Goal: Task Accomplishment & Management: Manage account settings

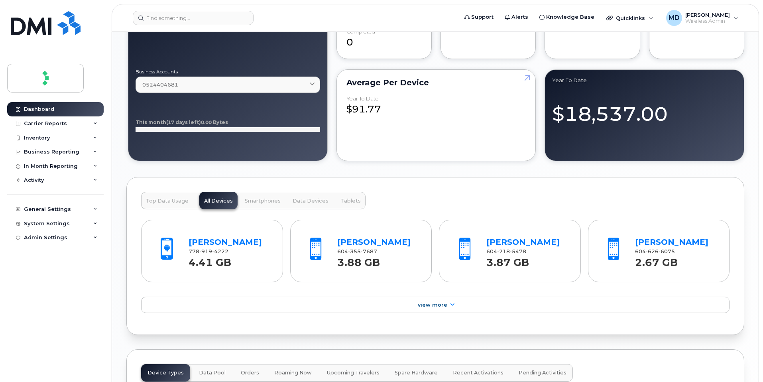
scroll to position [716, 0]
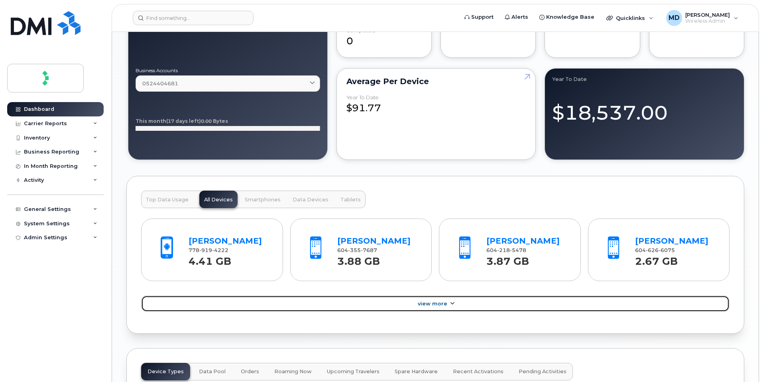
click at [438, 306] on span "View More" at bounding box center [432, 303] width 29 height 6
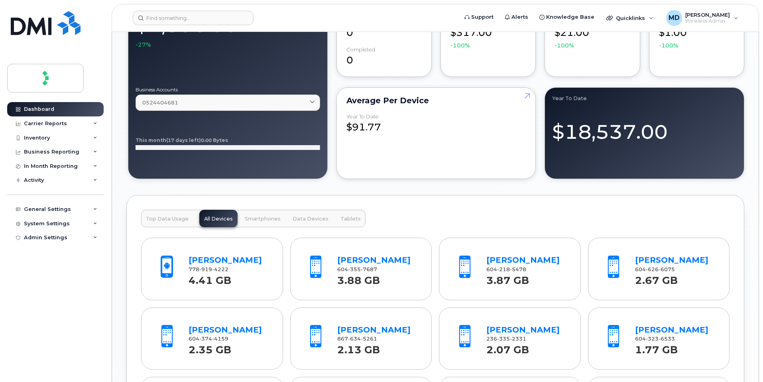
scroll to position [672, 0]
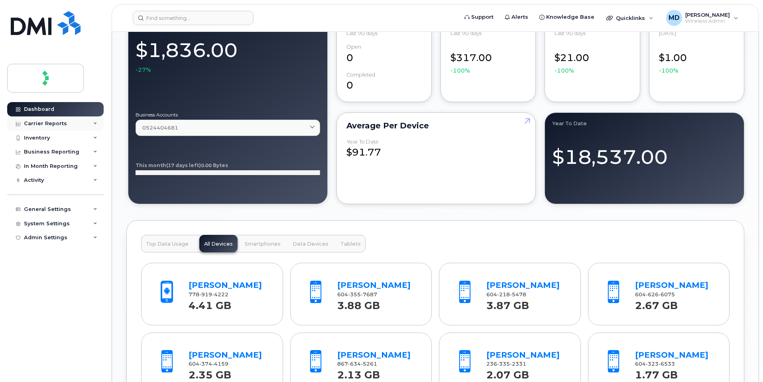
click at [65, 122] on div "Carrier Reports" at bounding box center [55, 123] width 96 height 14
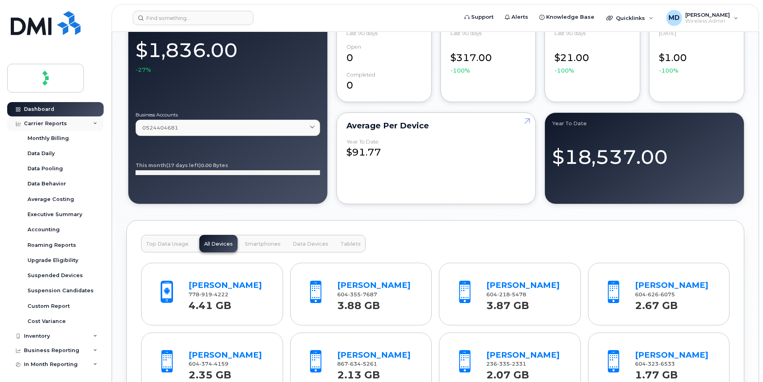
click at [65, 122] on div "Carrier Reports" at bounding box center [55, 123] width 96 height 14
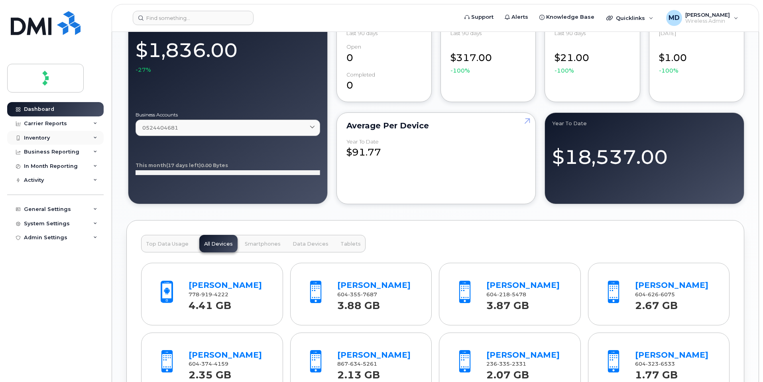
click at [51, 140] on div "Inventory" at bounding box center [55, 138] width 96 height 14
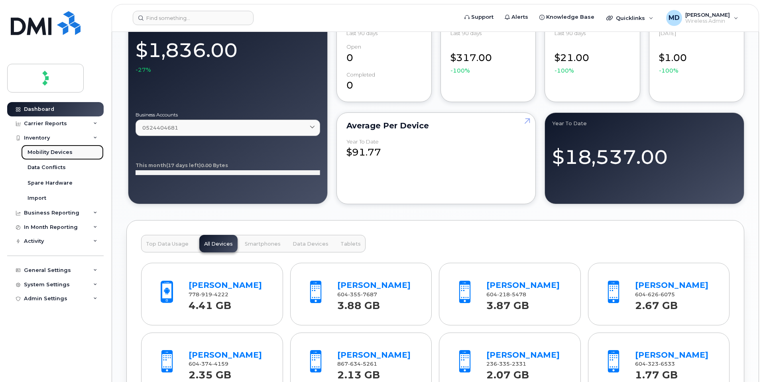
click at [51, 152] on div "Mobility Devices" at bounding box center [49, 152] width 45 height 7
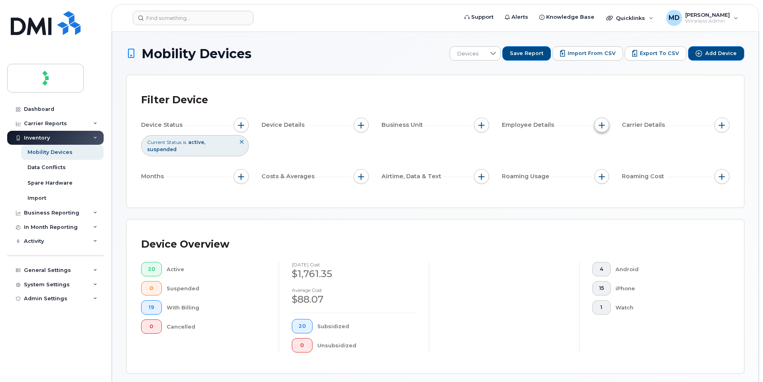
click at [600, 123] on span "button" at bounding box center [602, 125] width 6 height 6
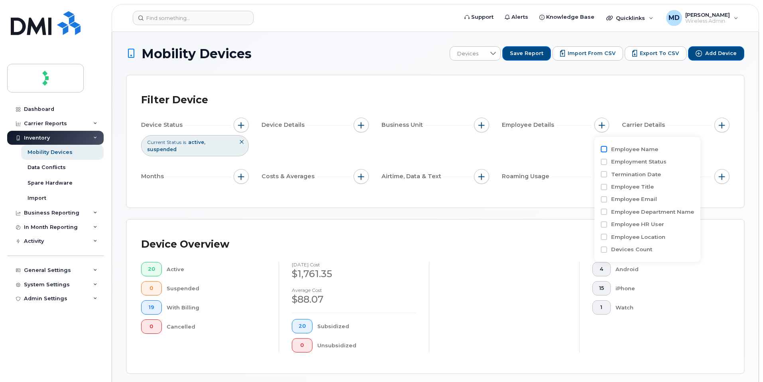
click at [602, 147] on input "Employee Name" at bounding box center [604, 149] width 6 height 6
checkbox input "true"
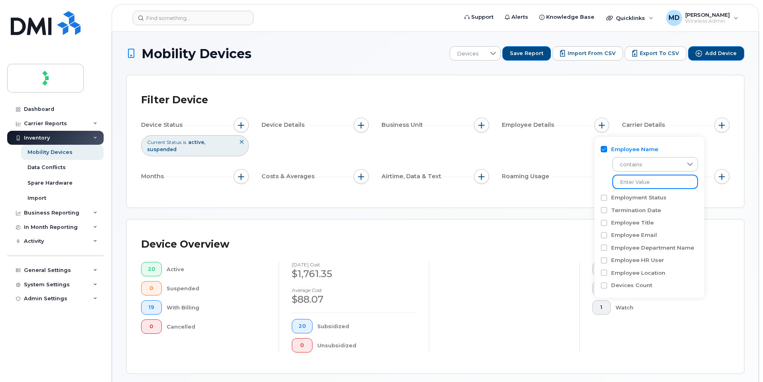
click at [631, 180] on input at bounding box center [655, 182] width 86 height 14
type input "jo Kmiec"
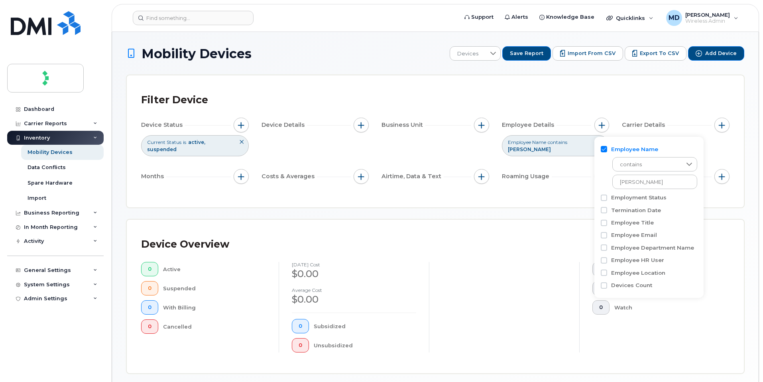
click at [544, 253] on div "Device Overview 0 Active 0 Suspended 0 With Billing 0 Cancelled September 2025 …" at bounding box center [435, 296] width 588 height 125
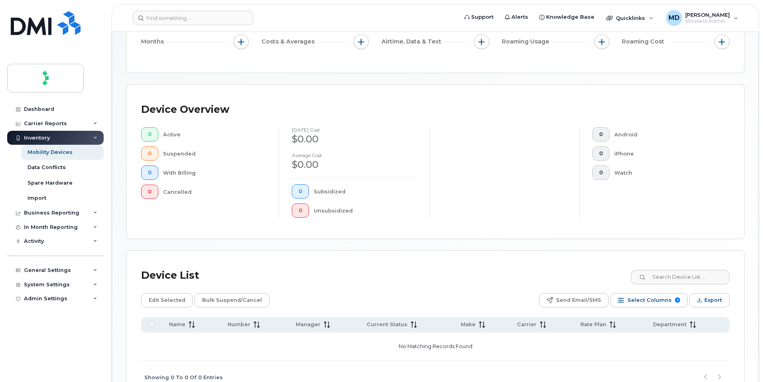
scroll to position [180, 0]
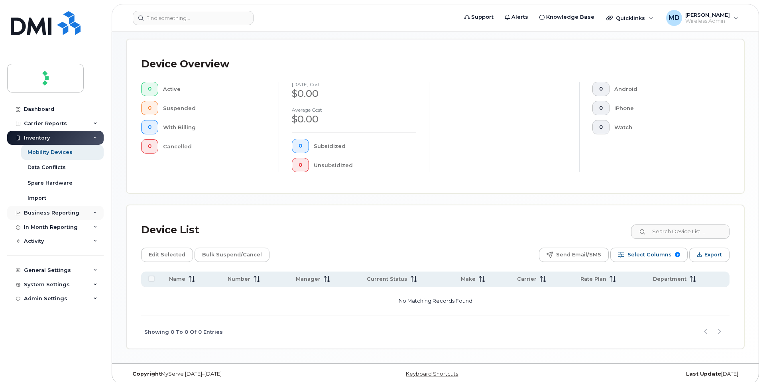
click at [61, 213] on div "Business Reporting" at bounding box center [51, 213] width 55 height 6
click at [73, 120] on div "Carrier Reports" at bounding box center [55, 123] width 96 height 14
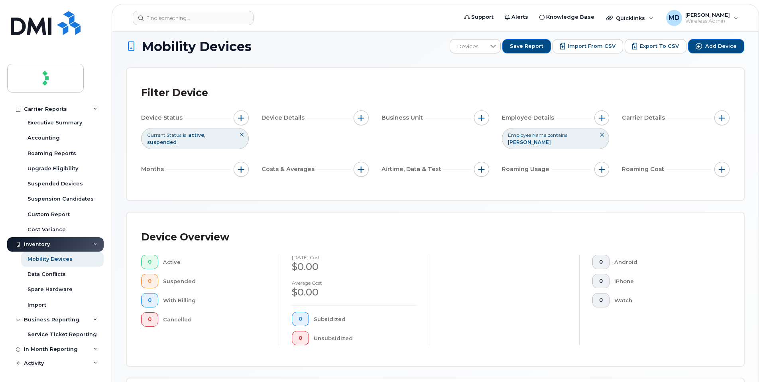
scroll to position [0, 0]
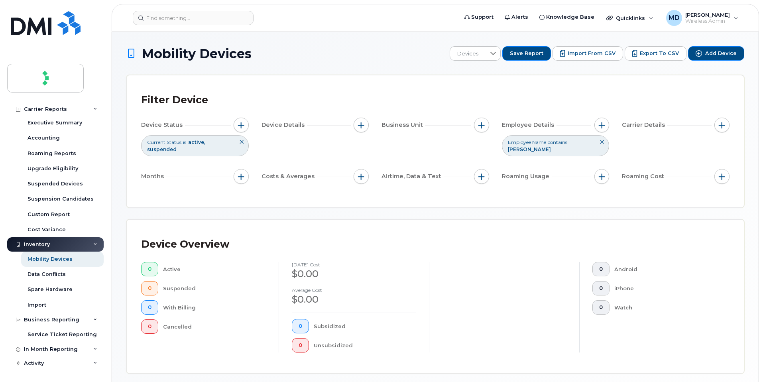
click at [602, 141] on icon at bounding box center [601, 141] width 5 height 5
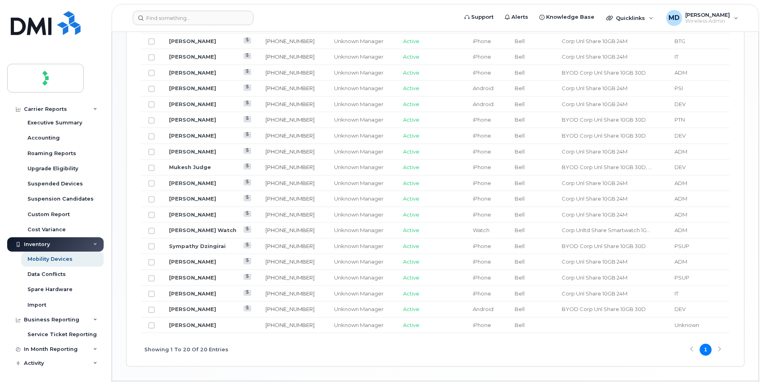
scroll to position [445, 0]
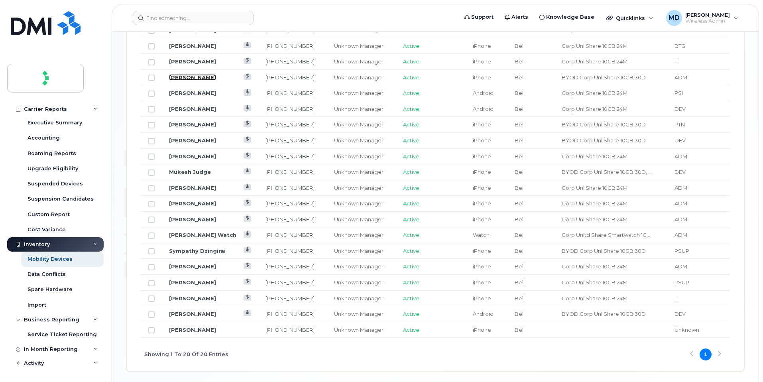
click at [179, 74] on link "[PERSON_NAME]" at bounding box center [192, 77] width 47 height 6
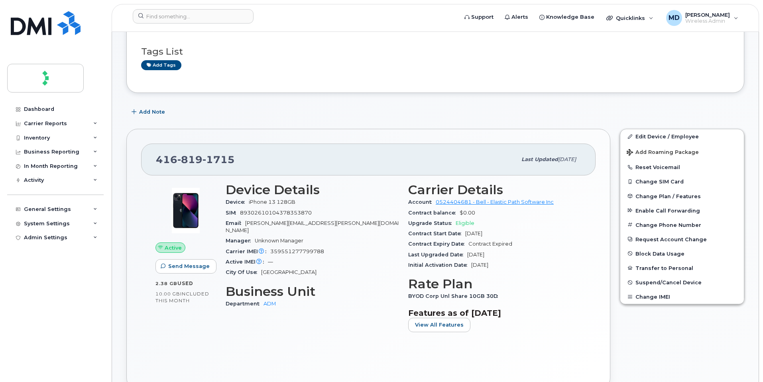
scroll to position [102, 0]
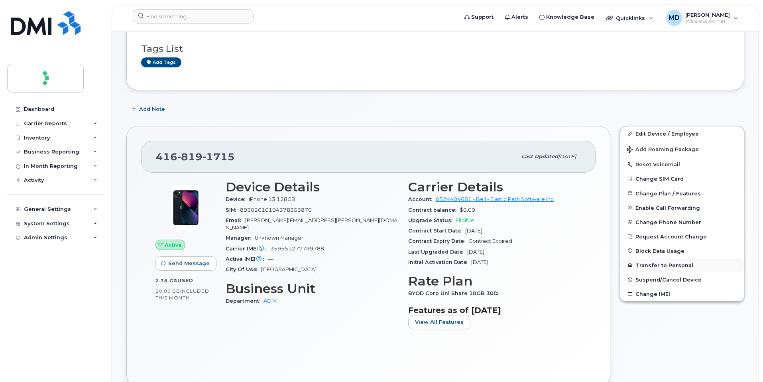
click at [662, 265] on button "Transfer to Personal" at bounding box center [682, 265] width 124 height 14
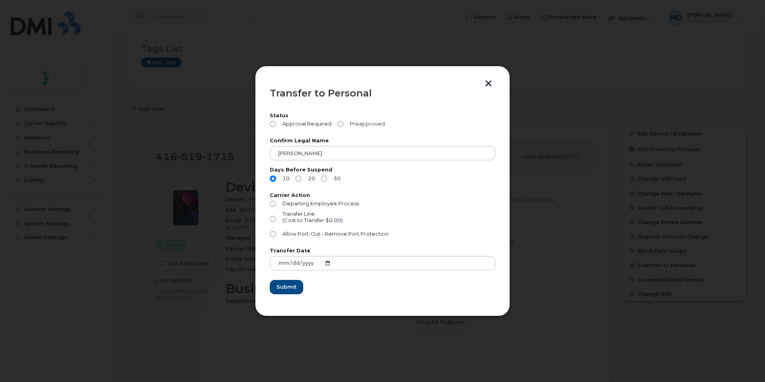
click at [338, 125] on input "Preapproved" at bounding box center [340, 124] width 6 height 6
radio input "true"
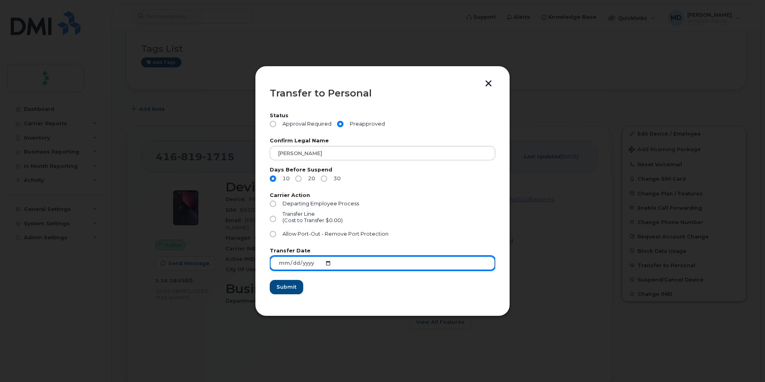
click at [327, 263] on input "[DATE]" at bounding box center [383, 263] width 226 height 14
type input "[DATE]"
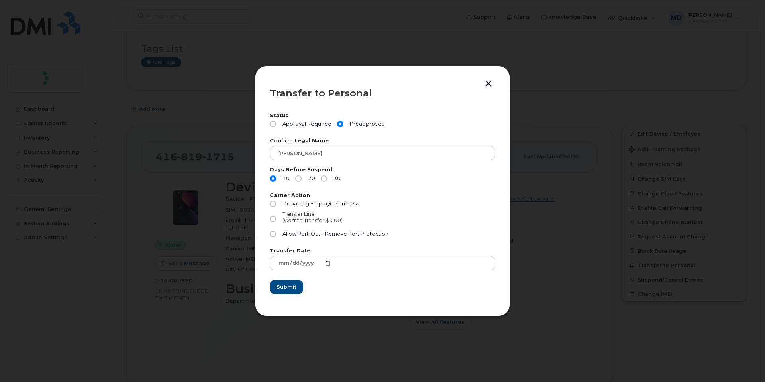
click at [273, 219] on input "Transfer Line (Cost to Transfer $0.00)" at bounding box center [273, 219] width 6 height 6
radio input "true"
click at [287, 289] on span "Submit" at bounding box center [286, 287] width 20 height 8
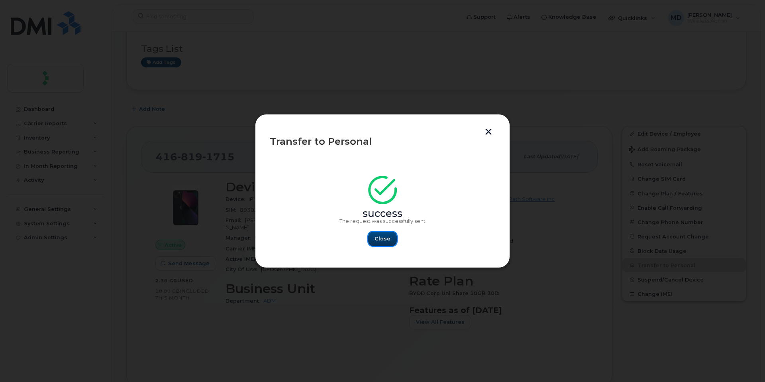
click at [389, 240] on span "Close" at bounding box center [383, 239] width 16 height 8
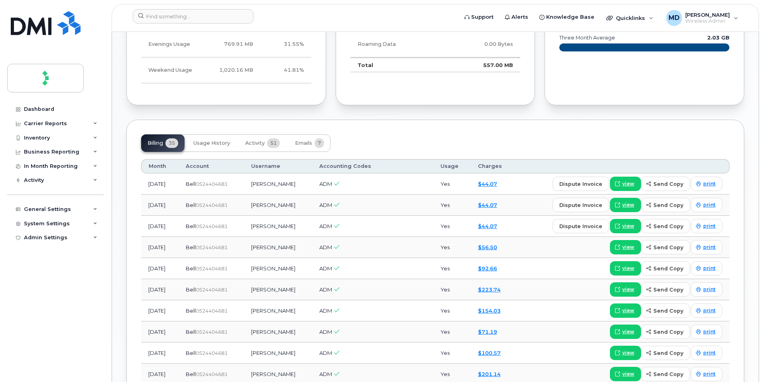
scroll to position [542, 0]
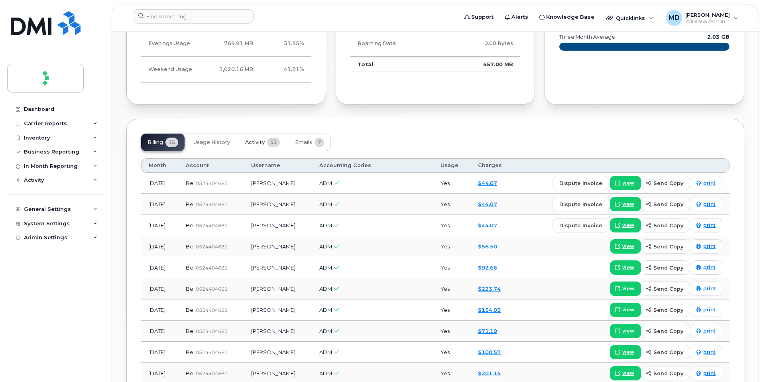
click at [257, 144] on span "Activity" at bounding box center [255, 142] width 20 height 6
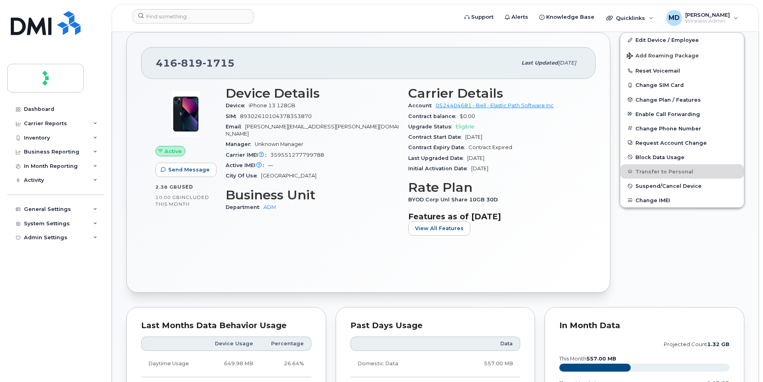
scroll to position [194, 0]
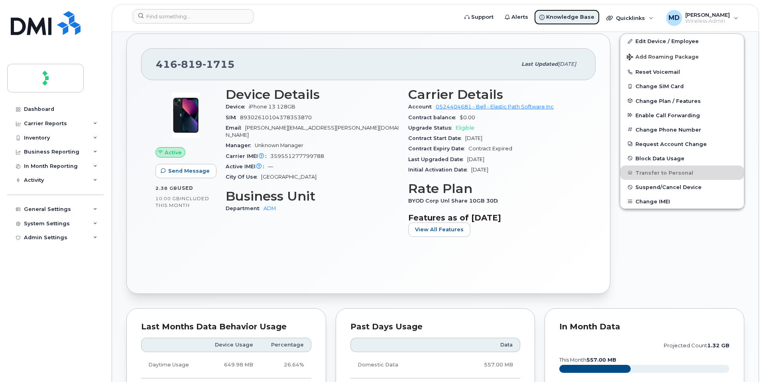
click at [573, 16] on span "Knowledge Base" at bounding box center [570, 17] width 48 height 8
